Goal: Information Seeking & Learning: Learn about a topic

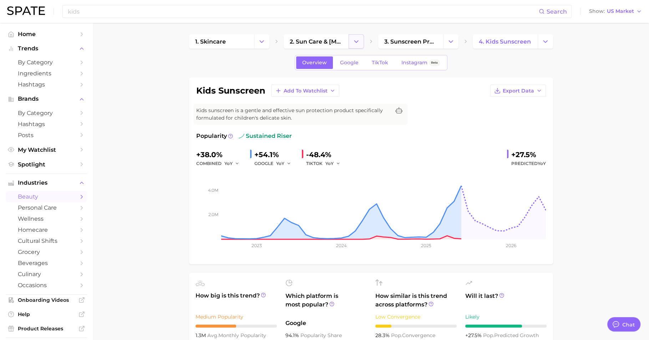
click at [358, 40] on polyline "Change Category" at bounding box center [356, 41] width 4 height 2
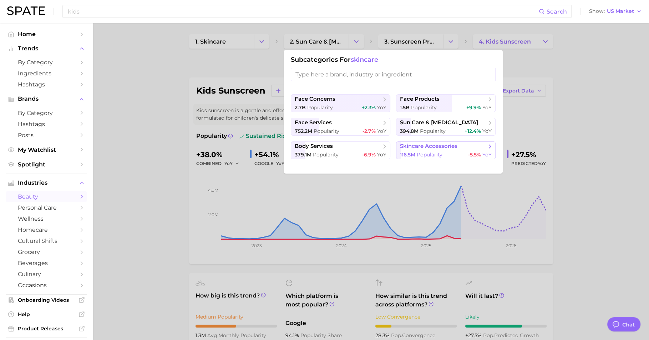
click at [433, 155] on span "Popularity" at bounding box center [430, 154] width 26 height 6
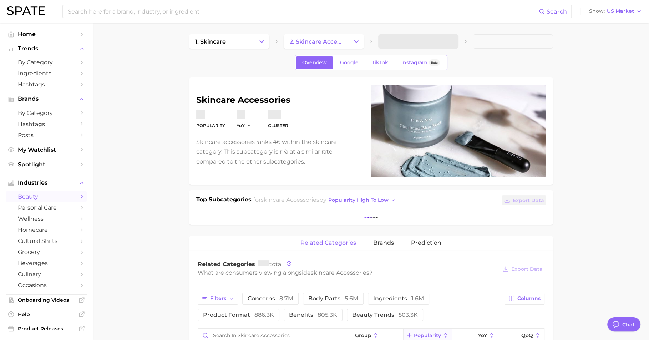
click at [421, 33] on main "1. skincare 2. skincare accessories Overview Google TikTok Instagram Beta skinc…" at bounding box center [371, 294] width 557 height 543
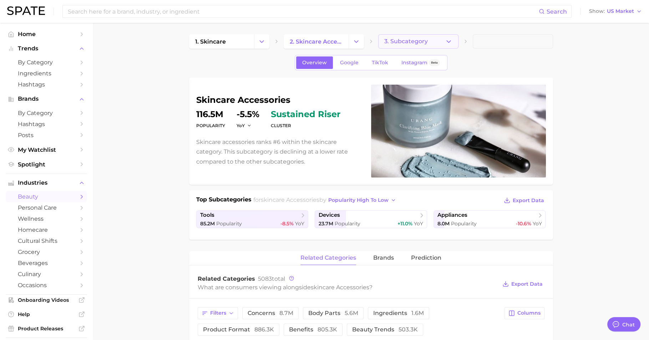
click at [437, 42] on button "3. Subcategory" at bounding box center [418, 41] width 80 height 14
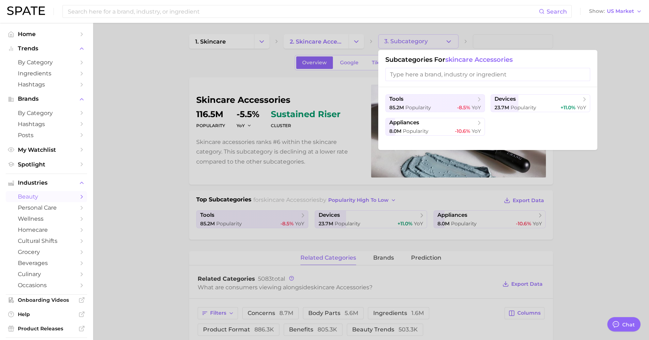
click at [505, 37] on div at bounding box center [324, 170] width 649 height 340
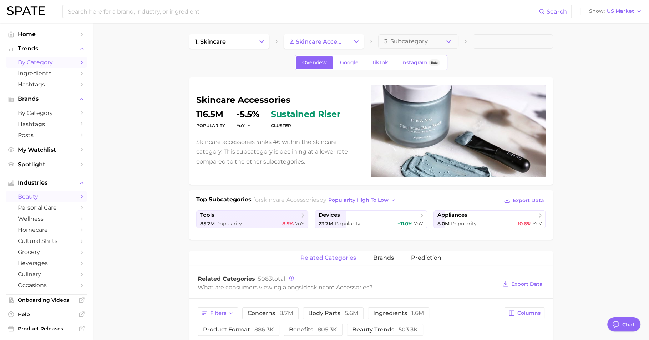
click at [61, 60] on span "by Category" at bounding box center [46, 62] width 57 height 7
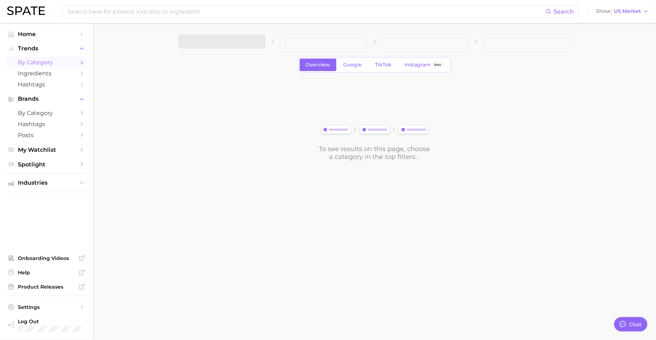
click at [278, 42] on div at bounding box center [374, 41] width 393 height 14
click at [270, 49] on div "1. Choose Category Overview Google TikTok Instagram Beta To see results on this…" at bounding box center [374, 97] width 393 height 126
click at [266, 47] on div "1. Choose Category" at bounding box center [374, 41] width 393 height 14
click at [246, 41] on button "1. Choose Category" at bounding box center [221, 41] width 87 height 14
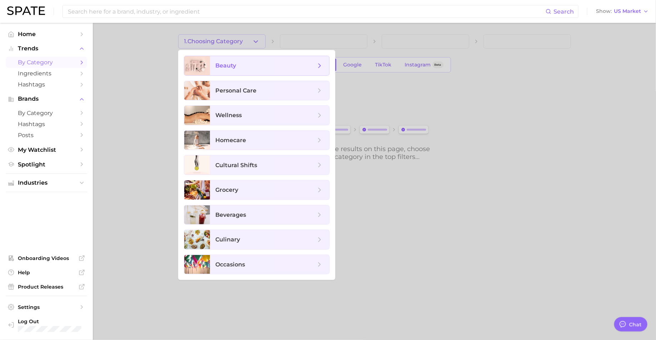
click at [256, 61] on span "beauty" at bounding box center [269, 65] width 119 height 19
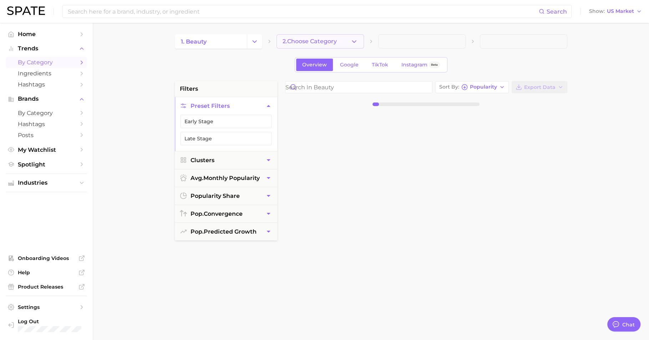
click at [332, 40] on span "2. Choose Category" at bounding box center [310, 41] width 54 height 6
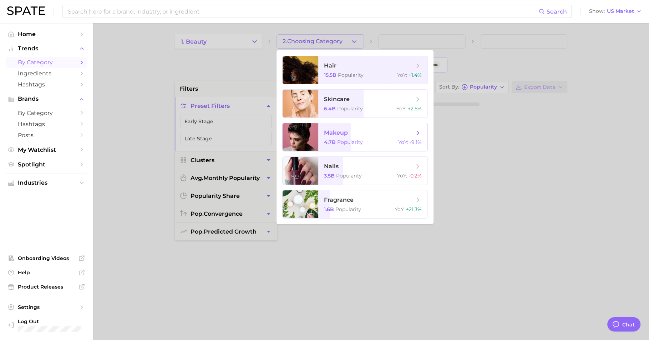
click at [358, 140] on span "Popularity" at bounding box center [350, 142] width 26 height 6
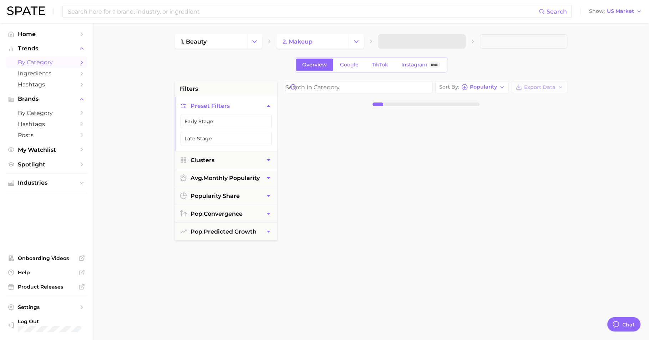
click at [430, 45] on span at bounding box center [421, 41] width 87 height 14
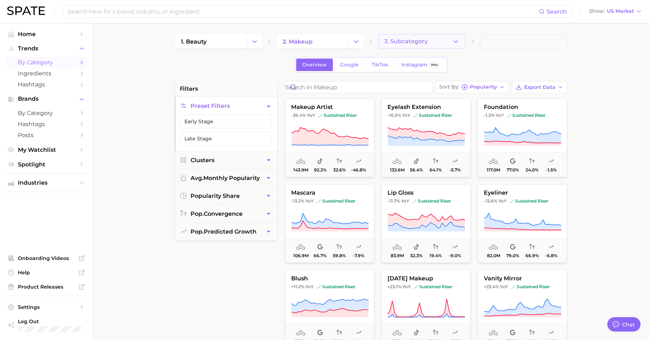
click at [437, 41] on button "3. Subcategory" at bounding box center [421, 41] width 87 height 14
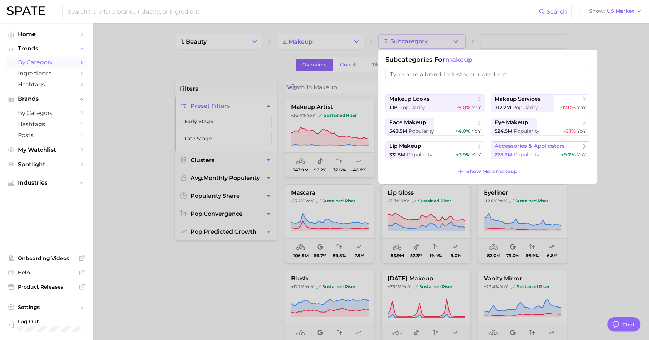
click at [515, 154] on span "Popularity" at bounding box center [527, 154] width 26 height 6
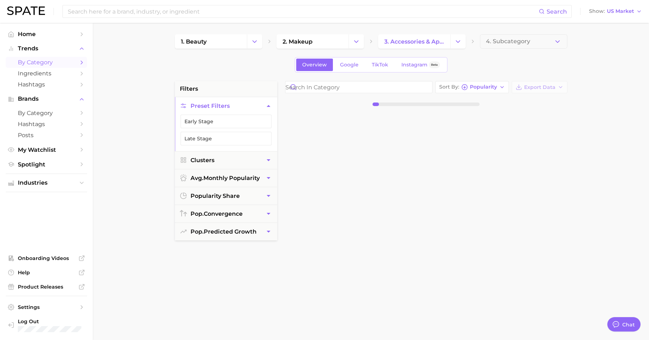
click at [514, 49] on div "1. beauty 2. makeup 3. accessories & applicators 4. Subcategory Overview Google…" at bounding box center [371, 281] width 393 height 494
click at [519, 41] on span "4. Subcategory" at bounding box center [508, 41] width 44 height 6
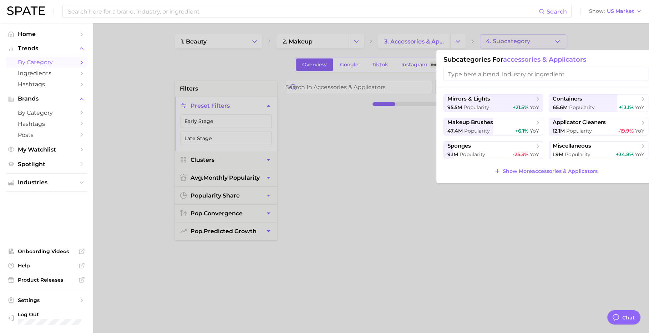
click at [535, 177] on div "mirrors & lights 95.5m Popularity +21.5% YoY containers 65.6m Popularity +13.1%…" at bounding box center [546, 135] width 219 height 96
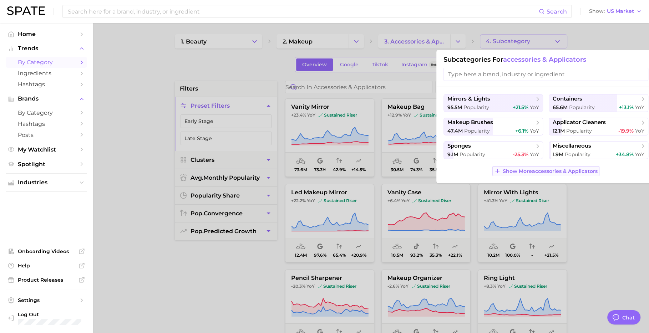
click at [540, 172] on span "Show More accessories & applicators" at bounding box center [550, 171] width 95 height 6
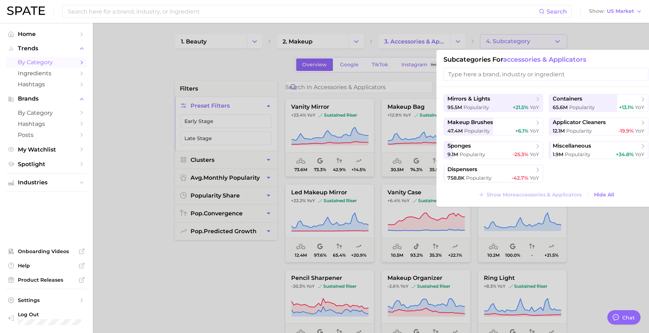
click at [251, 236] on div at bounding box center [324, 166] width 649 height 333
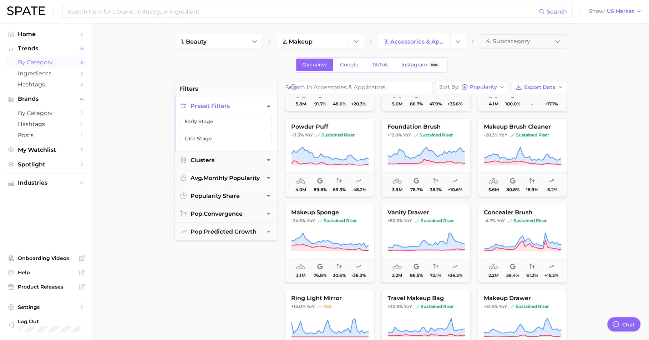
scroll to position [331, 0]
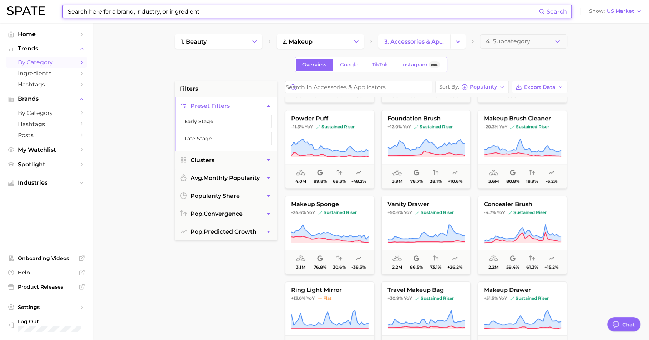
click at [157, 16] on input at bounding box center [303, 11] width 472 height 12
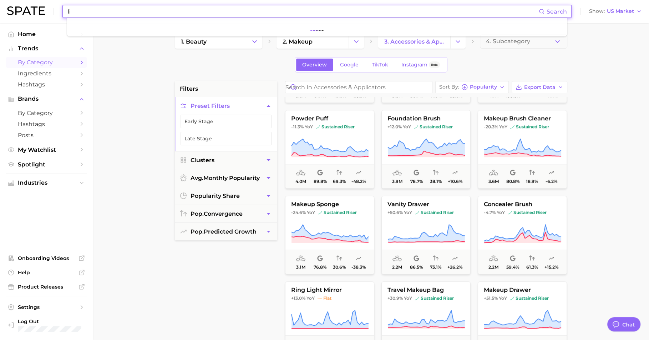
type input "l"
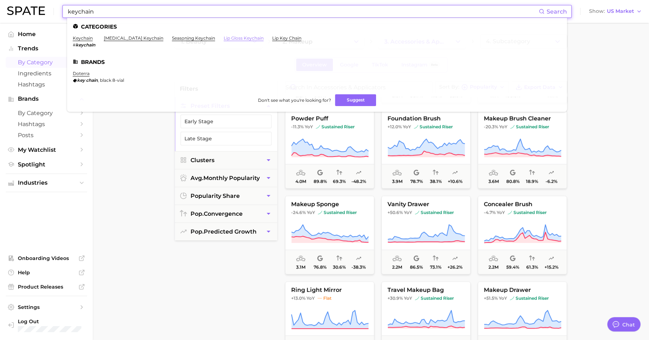
type input "keychain"
click at [224, 38] on link "lip gloss keychain" at bounding box center [244, 37] width 40 height 5
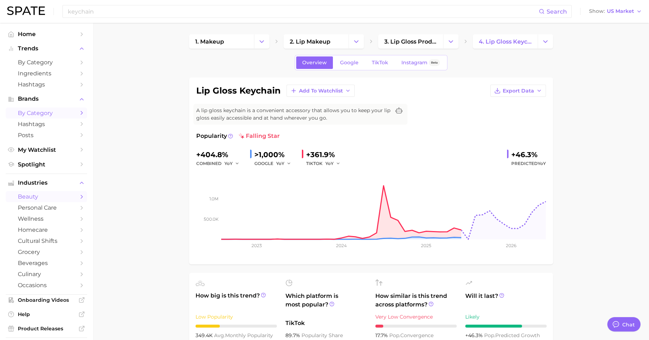
click at [56, 116] on span "by Category" at bounding box center [46, 113] width 57 height 7
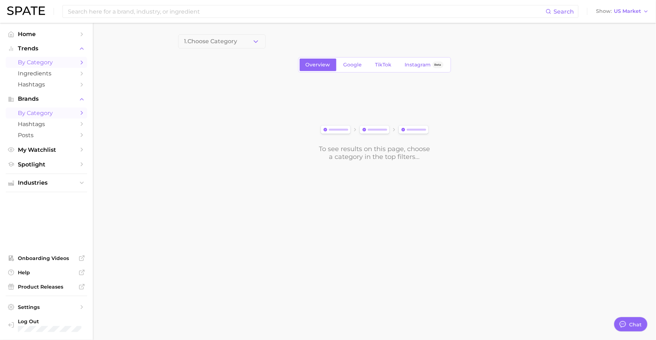
click at [43, 67] on link "by Category" at bounding box center [46, 62] width 81 height 11
click at [252, 47] on button "1. Choose Category" at bounding box center [221, 41] width 87 height 14
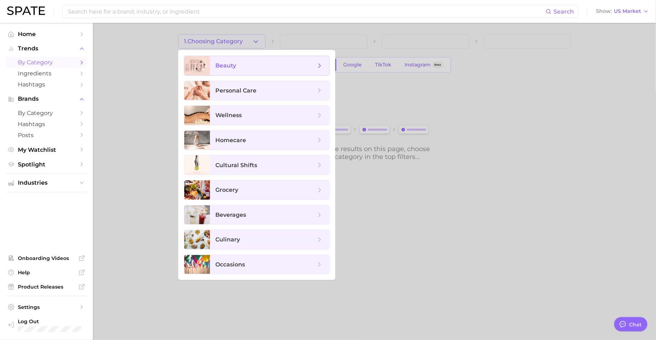
click at [256, 64] on span "beauty" at bounding box center [266, 66] width 100 height 8
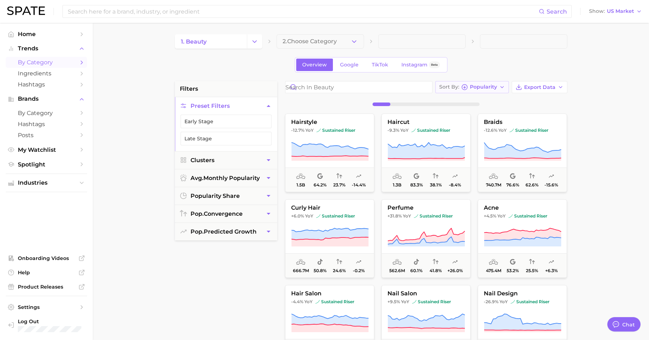
click at [471, 89] on div "Sort By Popularity" at bounding box center [468, 87] width 58 height 6
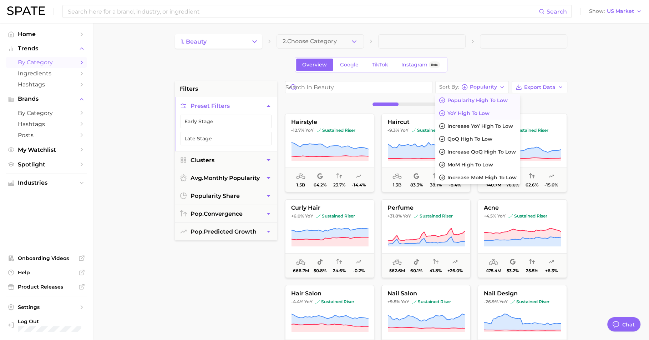
click at [469, 112] on span "YoY high to low" at bounding box center [469, 113] width 42 height 6
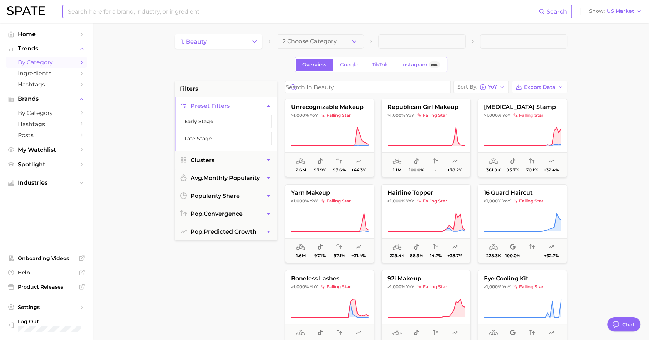
click at [224, 16] on input at bounding box center [303, 11] width 472 height 12
type input "pixel"
type textarea "x"
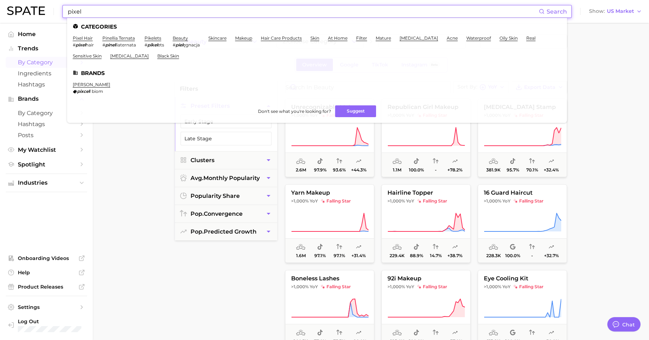
click at [173, 11] on input "pixel" at bounding box center [303, 11] width 472 height 12
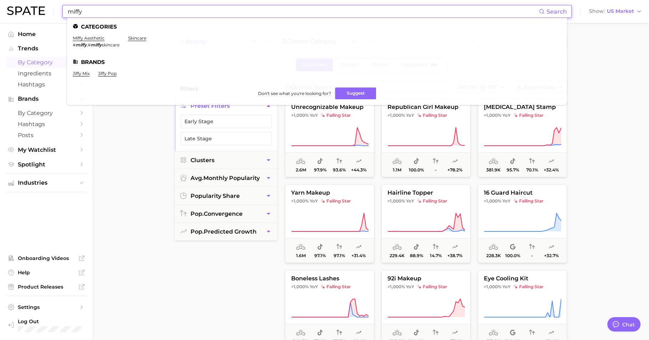
click at [211, 10] on input "miffy" at bounding box center [303, 11] width 472 height 12
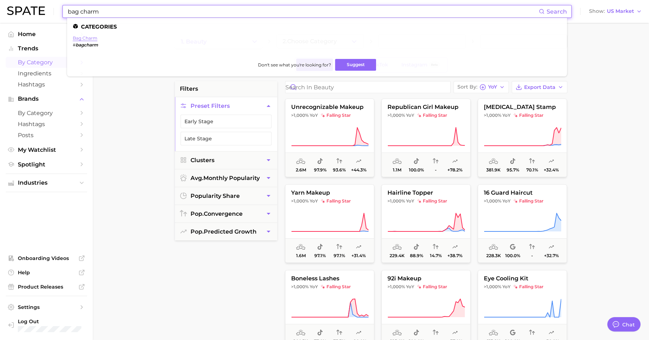
type input "bag charm"
click at [90, 37] on link "bag charm" at bounding box center [85, 37] width 25 height 5
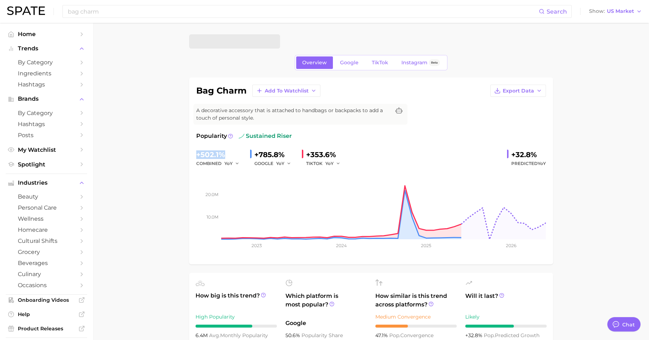
drag, startPoint x: 224, startPoint y: 153, endPoint x: 194, endPoint y: 153, distance: 30.0
click at [194, 153] on div "bag charm Add to Watchlist Export Data A decorative accessory that is attached …" at bounding box center [371, 170] width 364 height 187
copy div "+502.1%"
click at [277, 5] on input "bag charm" at bounding box center [303, 11] width 472 height 12
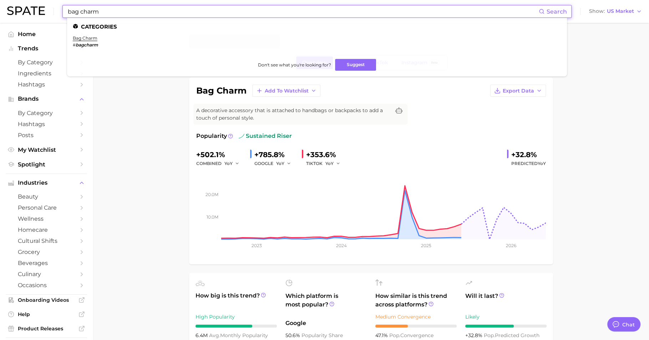
click at [277, 5] on input "bag charm" at bounding box center [303, 11] width 472 height 12
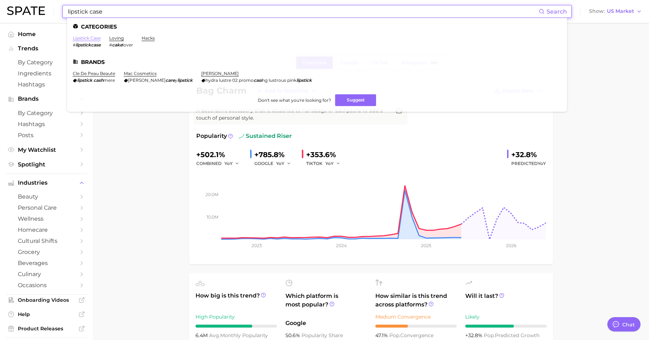
click at [89, 36] on link "lipstick case" at bounding box center [87, 37] width 28 height 5
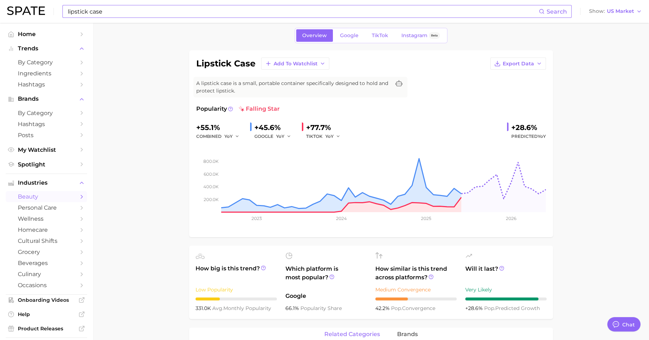
scroll to position [40, 0]
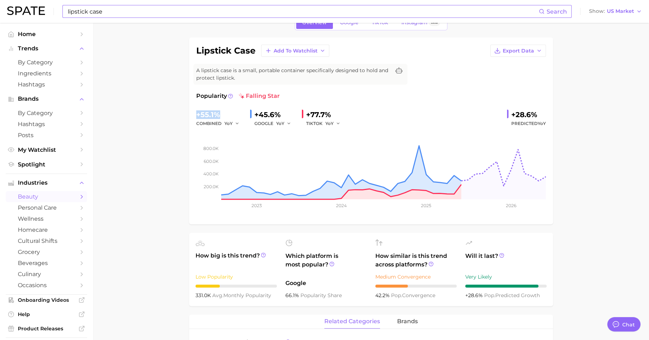
drag, startPoint x: 220, startPoint y: 110, endPoint x: 195, endPoint y: 110, distance: 25.0
click at [195, 111] on div "lipstick case Add to Watchlist Export Data A lipstick case is a small, portable…" at bounding box center [371, 130] width 364 height 187
copy div "+55.1%"
click at [193, 15] on input "lipstick case" at bounding box center [303, 11] width 472 height 12
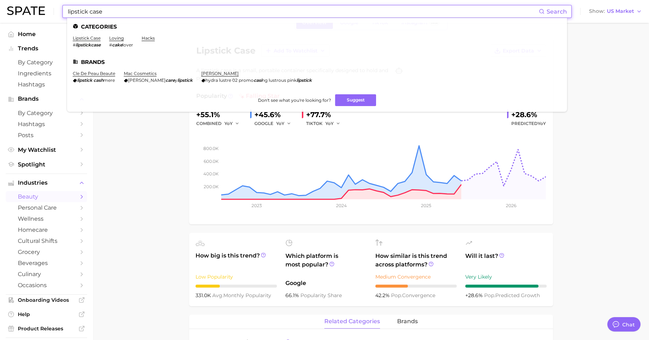
click at [193, 15] on input "lipstick case" at bounding box center [303, 11] width 472 height 12
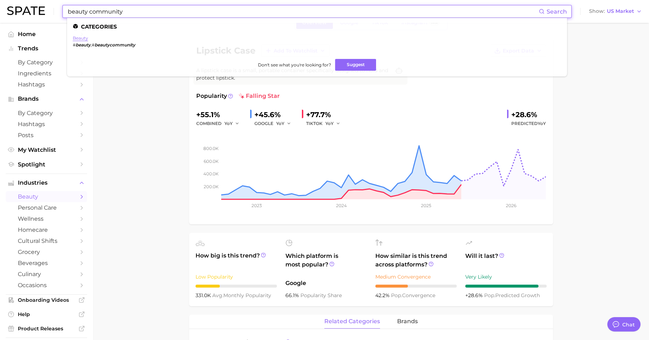
type input "beauty community"
click at [84, 37] on link "beauty" at bounding box center [80, 37] width 15 height 5
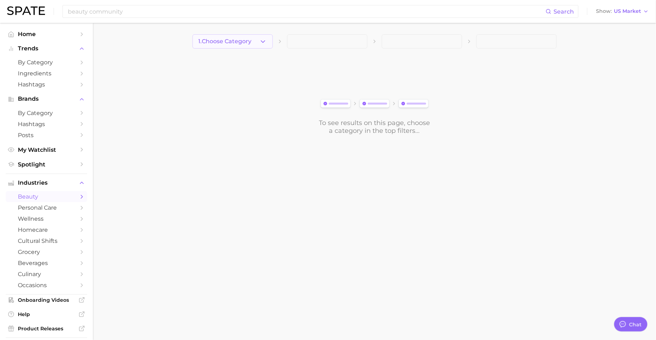
click at [257, 42] on button "1. Choose Category" at bounding box center [232, 41] width 80 height 14
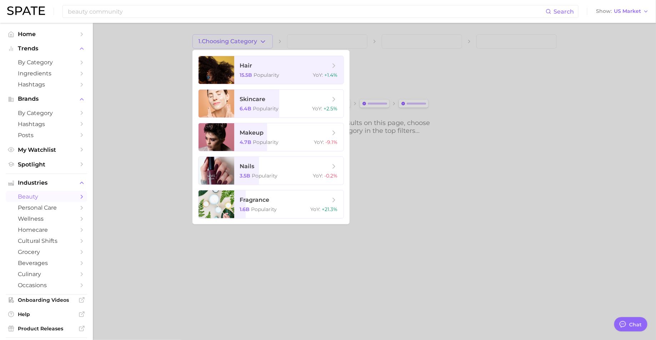
click at [174, 92] on div at bounding box center [328, 170] width 656 height 340
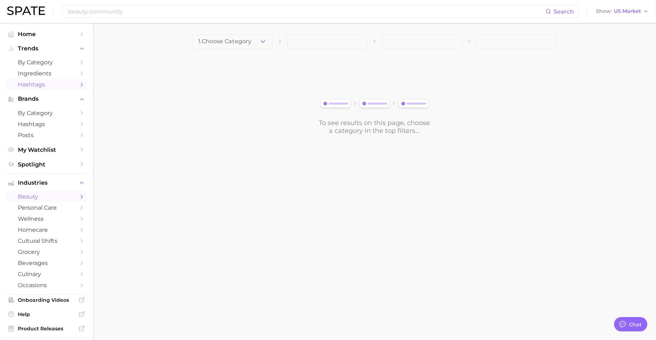
click at [51, 89] on link "Hashtags" at bounding box center [46, 84] width 81 height 11
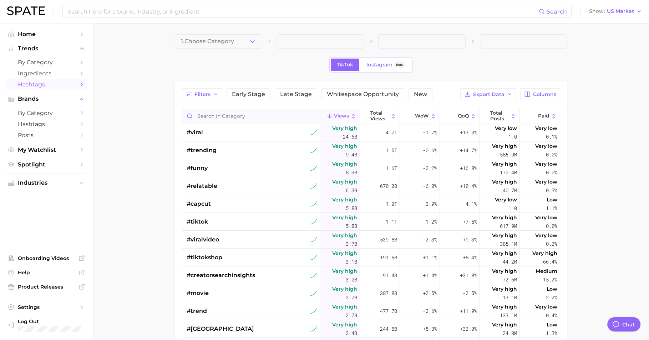
click at [241, 118] on input "Search in category" at bounding box center [250, 116] width 137 height 14
click at [239, 36] on button "1. Choose Category" at bounding box center [218, 41] width 87 height 14
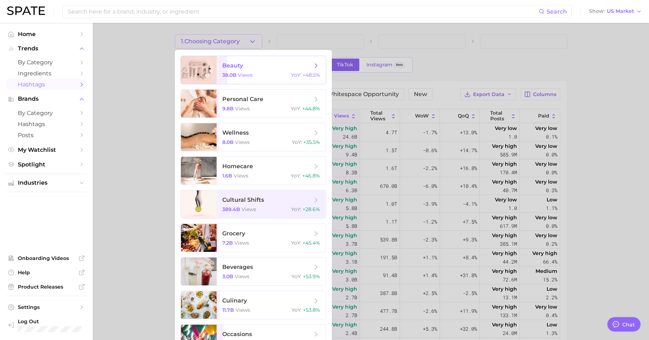
click at [245, 76] on span "views" at bounding box center [245, 75] width 15 height 6
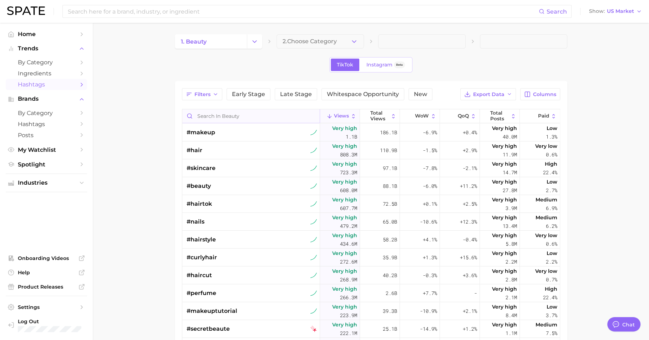
click at [221, 114] on input "Search in beauty" at bounding box center [250, 116] width 137 height 14
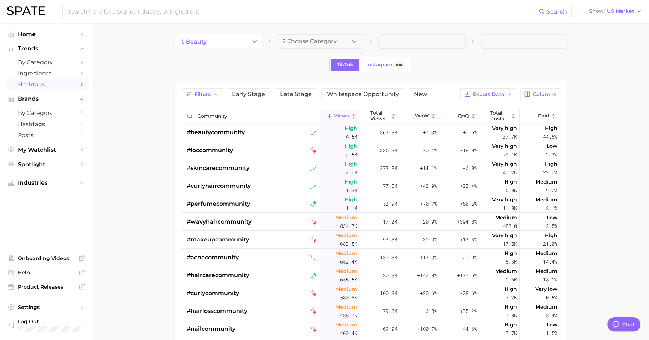
type input "community"
